Goal: Task Accomplishment & Management: Manage account settings

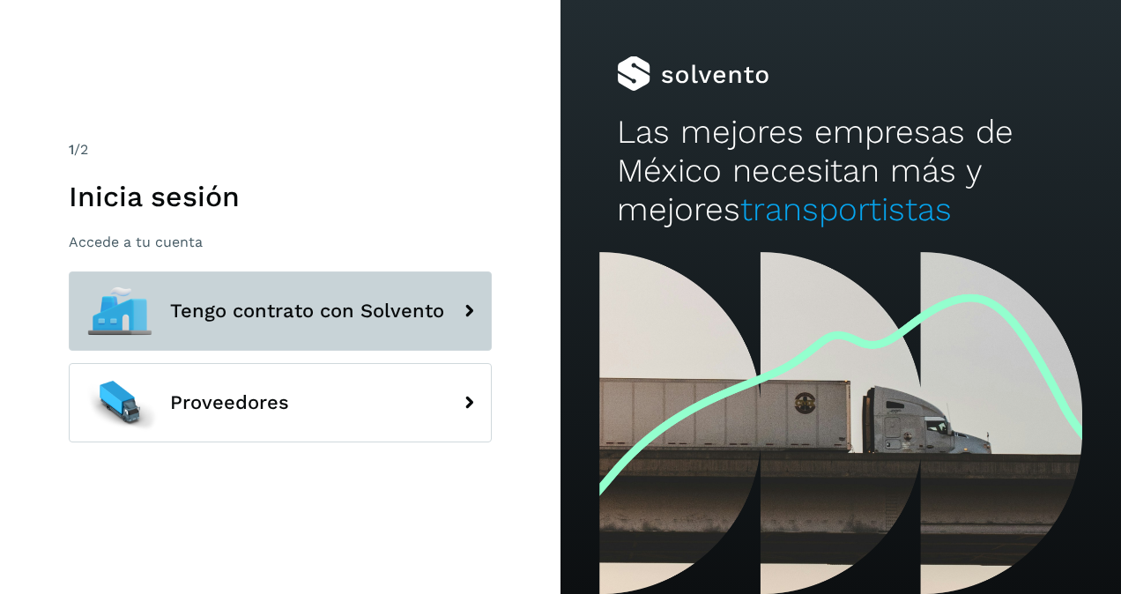
click at [244, 308] on span "Tengo contrato con Solvento" at bounding box center [307, 310] width 274 height 21
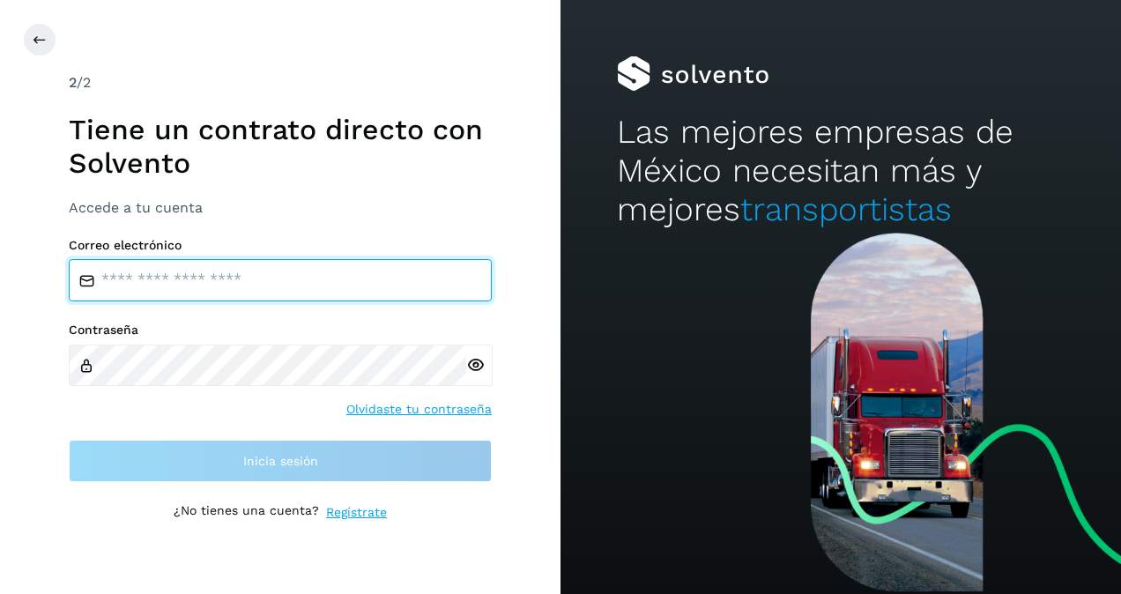
click at [346, 277] on input "email" at bounding box center [280, 280] width 423 height 42
type input "**********"
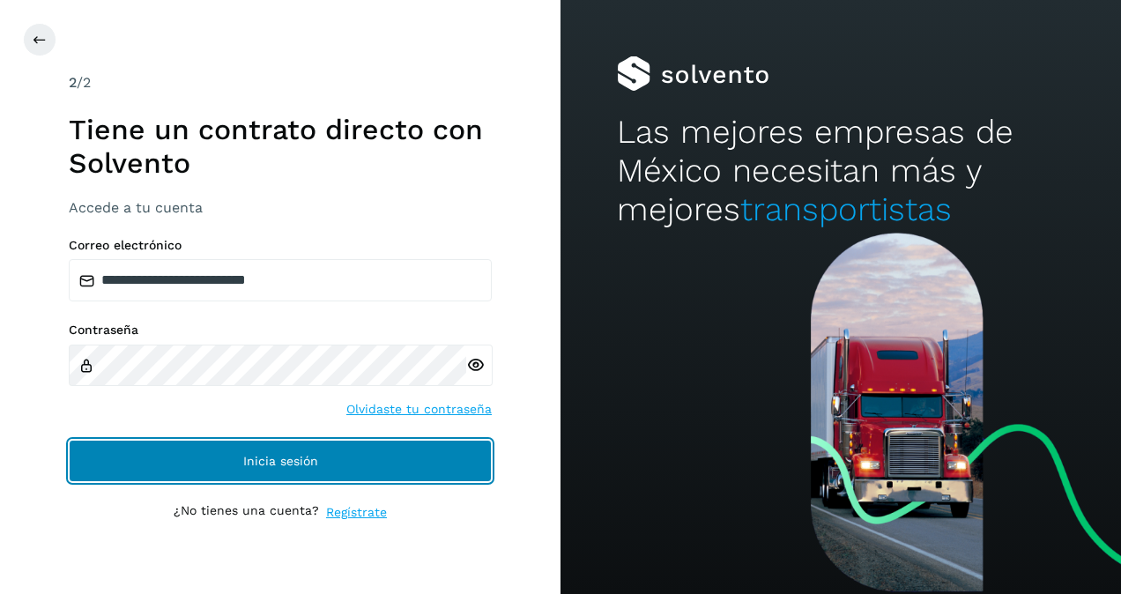
click at [236, 462] on button "Inicia sesión" at bounding box center [280, 461] width 423 height 42
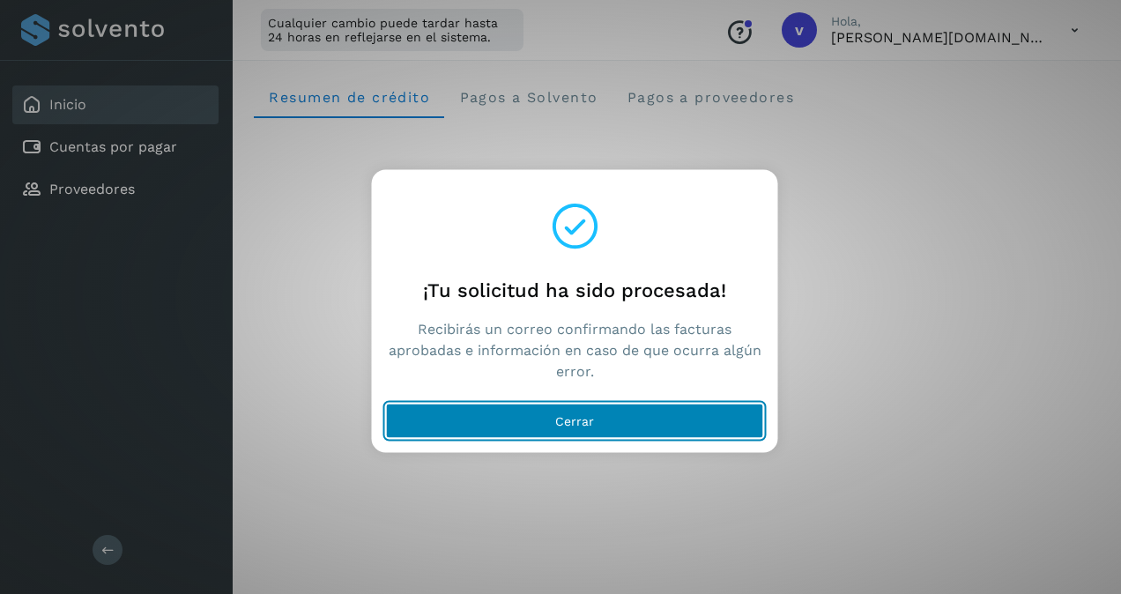
click at [552, 427] on button "Cerrar" at bounding box center [575, 420] width 378 height 35
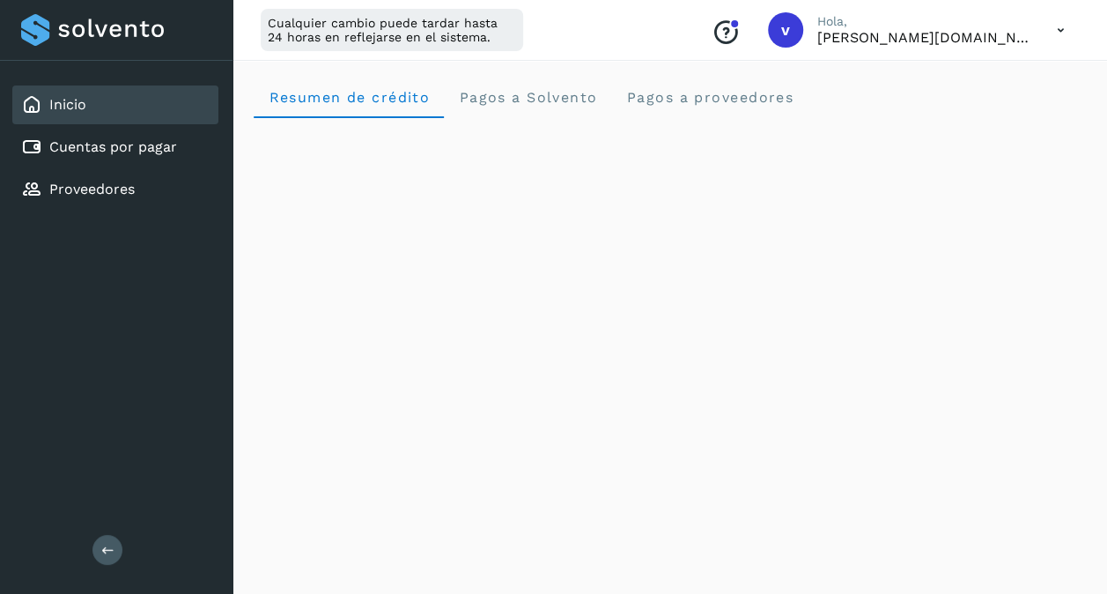
click at [1059, 32] on icon at bounding box center [1061, 30] width 36 height 36
click at [973, 120] on div "Cerrar sesión" at bounding box center [974, 113] width 210 height 33
